Goal: Information Seeking & Learning: Learn about a topic

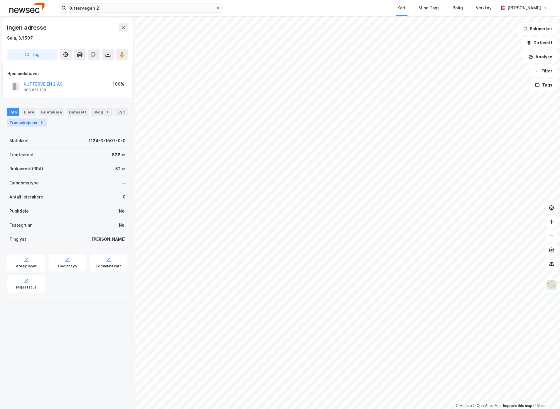
click at [18, 124] on div "Transaksjoner 3" at bounding box center [27, 123] width 40 height 8
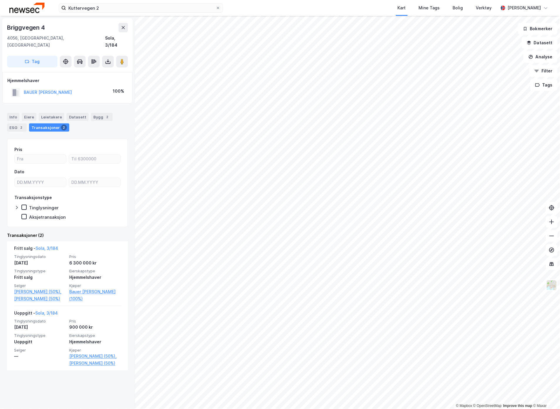
drag, startPoint x: 13, startPoint y: 108, endPoint x: 33, endPoint y: 116, distance: 21.5
click at [13, 113] on div "Info" at bounding box center [13, 117] width 12 height 8
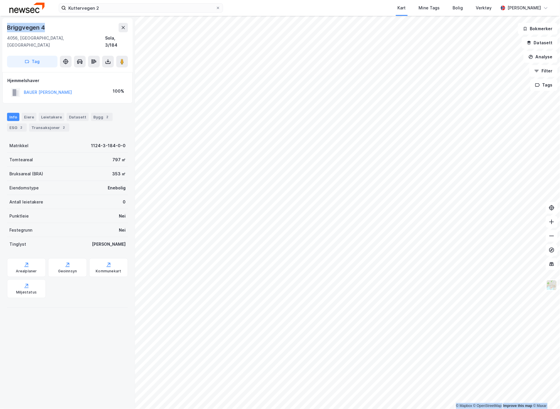
drag, startPoint x: 48, startPoint y: 28, endPoint x: -6, endPoint y: 20, distance: 54.6
click at [0, 20] on html "Kuttervegen 2 Kart Mine Tags Bolig Verktøy [PERSON_NAME] © Mapbox © OpenStreetM…" at bounding box center [280, 204] width 560 height 409
copy div "© Mapbox © OpenStreetMap Improve this map © Maxar [STREET_ADDRESS]"
click at [57, 31] on div "Briggvegen 4" at bounding box center [67, 27] width 121 height 9
drag, startPoint x: 49, startPoint y: 27, endPoint x: 9, endPoint y: 25, distance: 40.2
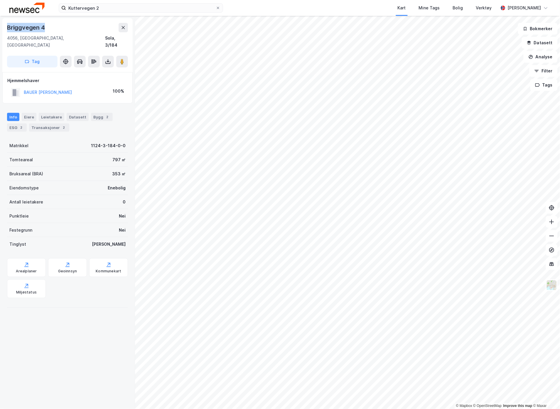
click at [9, 25] on div "Briggvegen 4" at bounding box center [67, 27] width 121 height 9
